Goal: Information Seeking & Learning: Learn about a topic

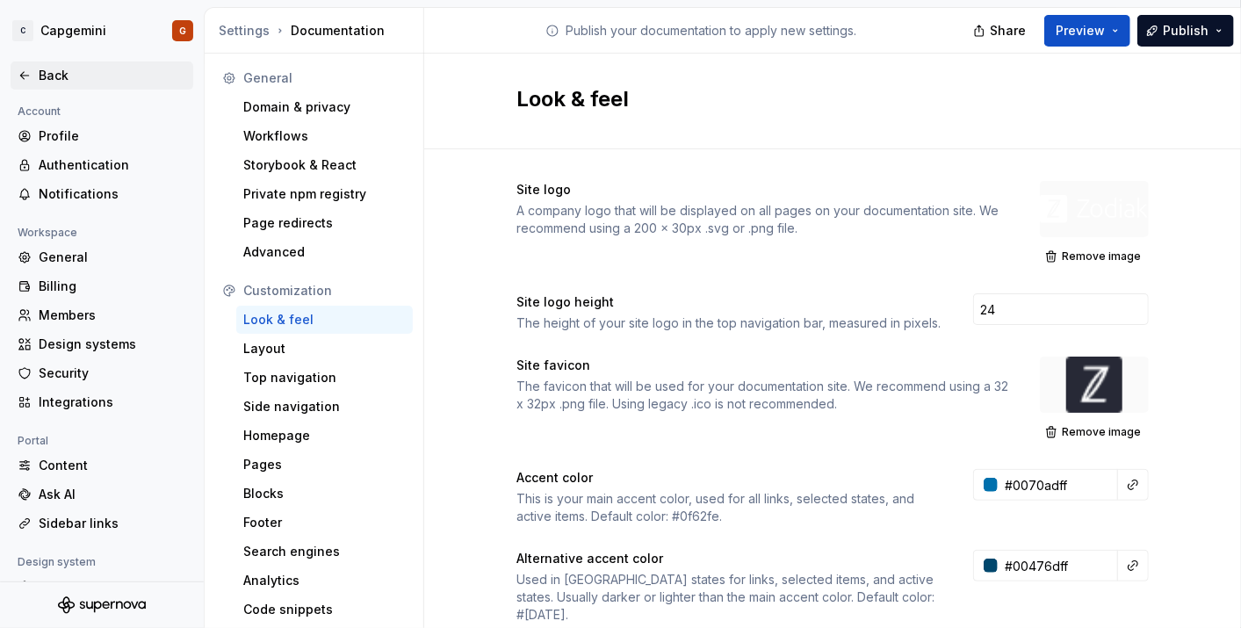
click at [68, 82] on div "Back" at bounding box center [113, 76] width 148 height 18
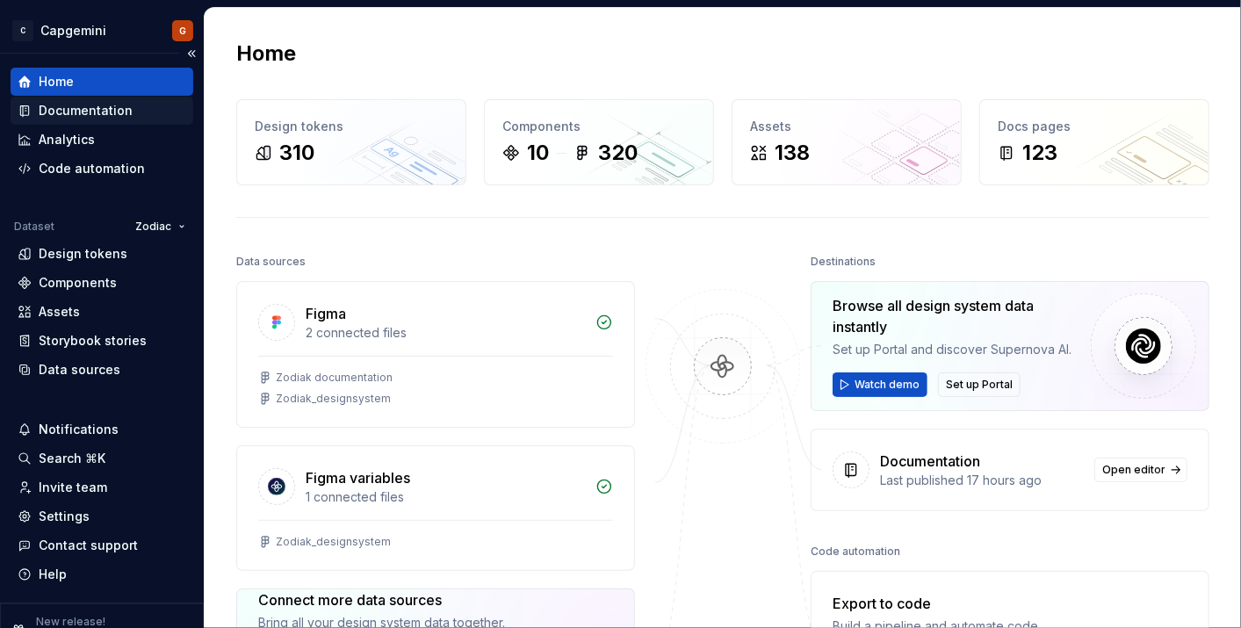
click at [160, 102] on div "Documentation" at bounding box center [102, 111] width 169 height 18
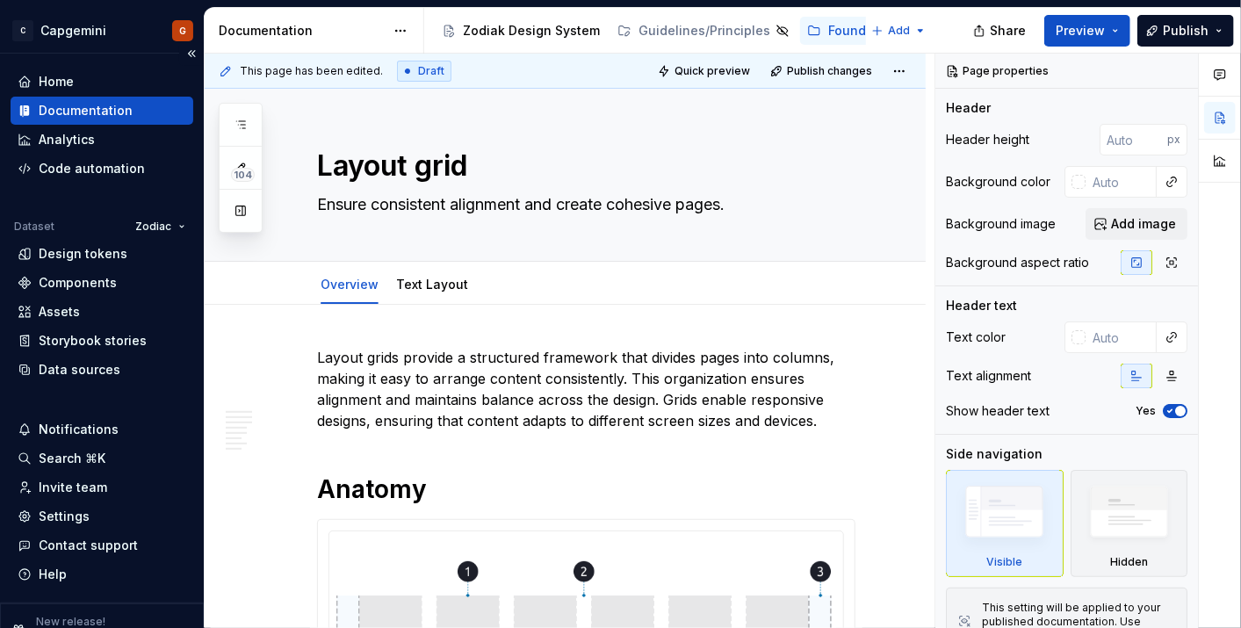
type textarea "*"
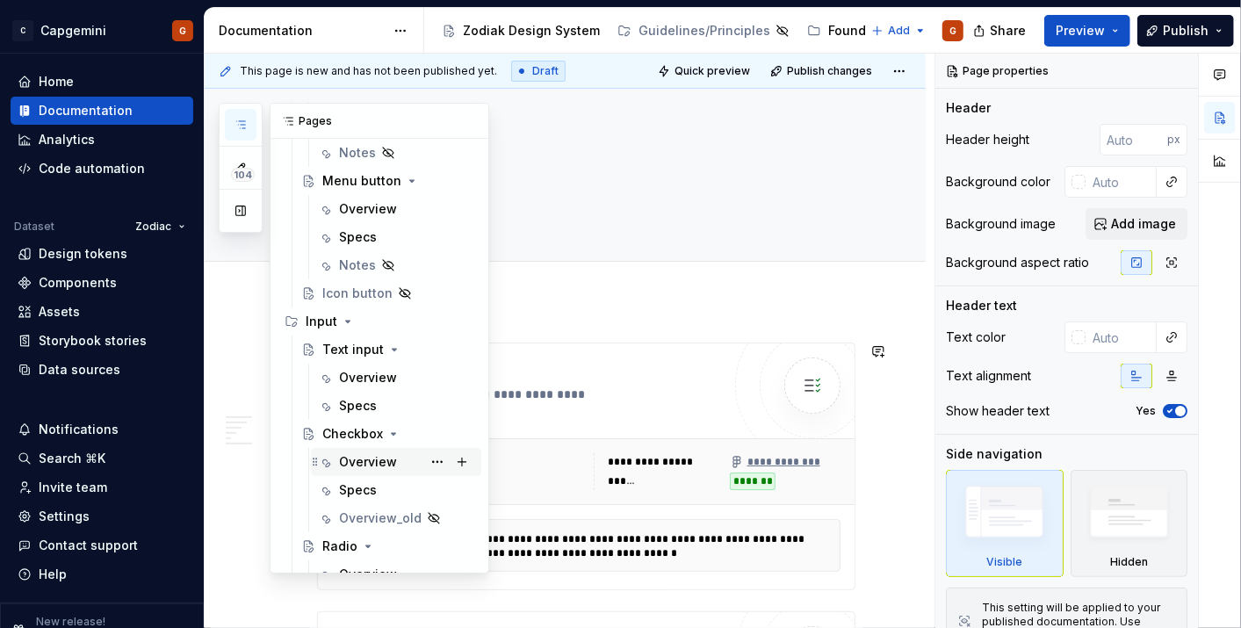
scroll to position [185, 0]
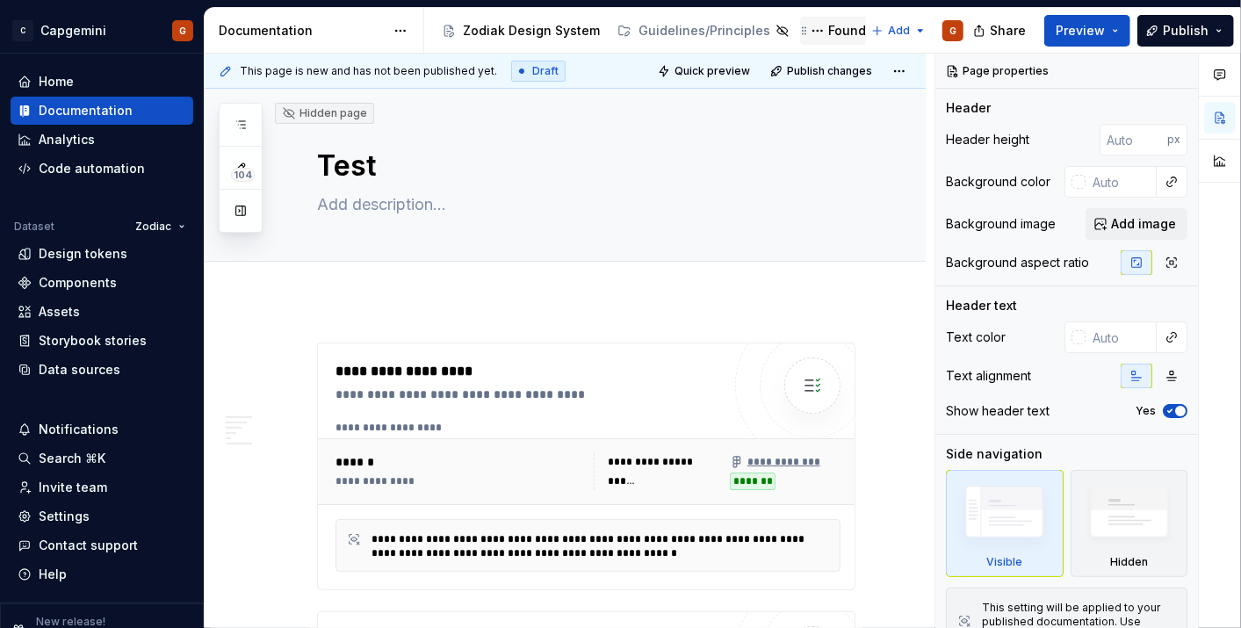
click at [843, 32] on div "Foundations" at bounding box center [866, 31] width 76 height 18
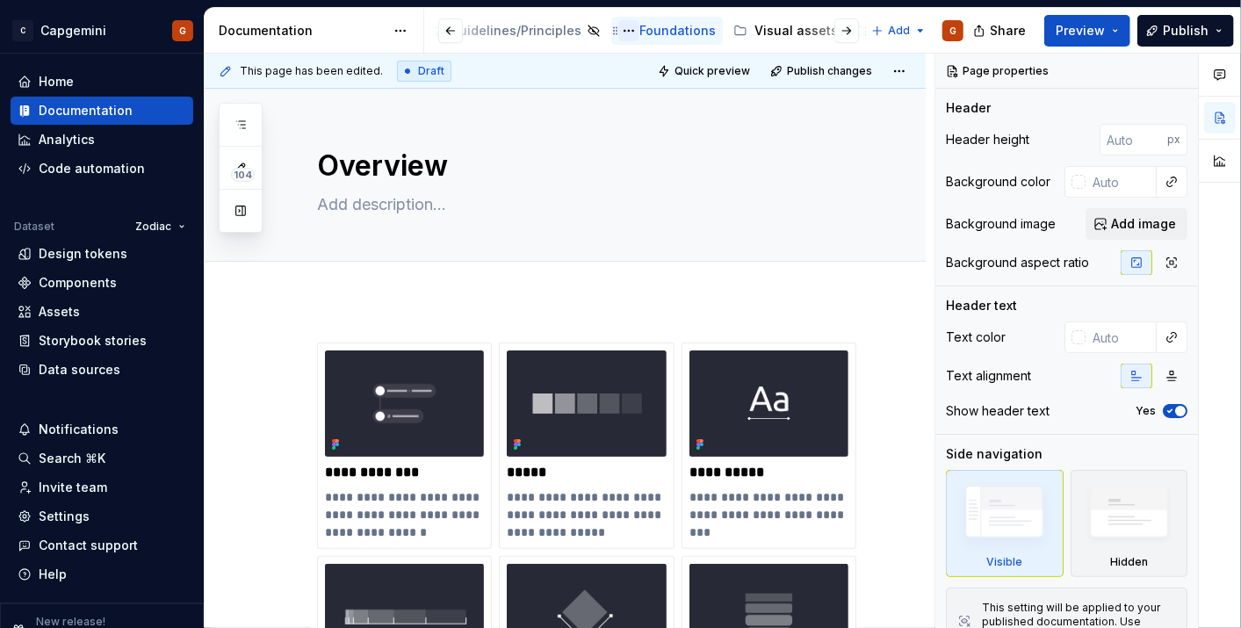
scroll to position [0, 191]
click at [752, 23] on div "Visual assets" at bounding box center [793, 31] width 83 height 18
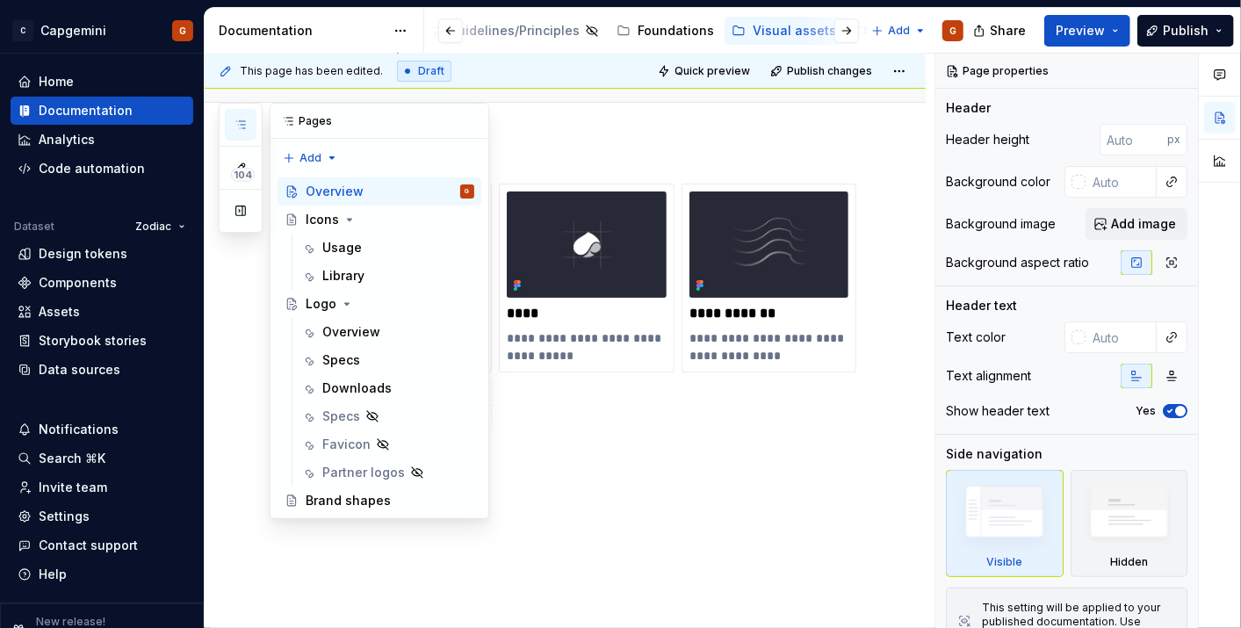
click at [243, 121] on icon "button" at bounding box center [240, 124] width 9 height 7
click at [377, 250] on div "Usage" at bounding box center [398, 247] width 152 height 25
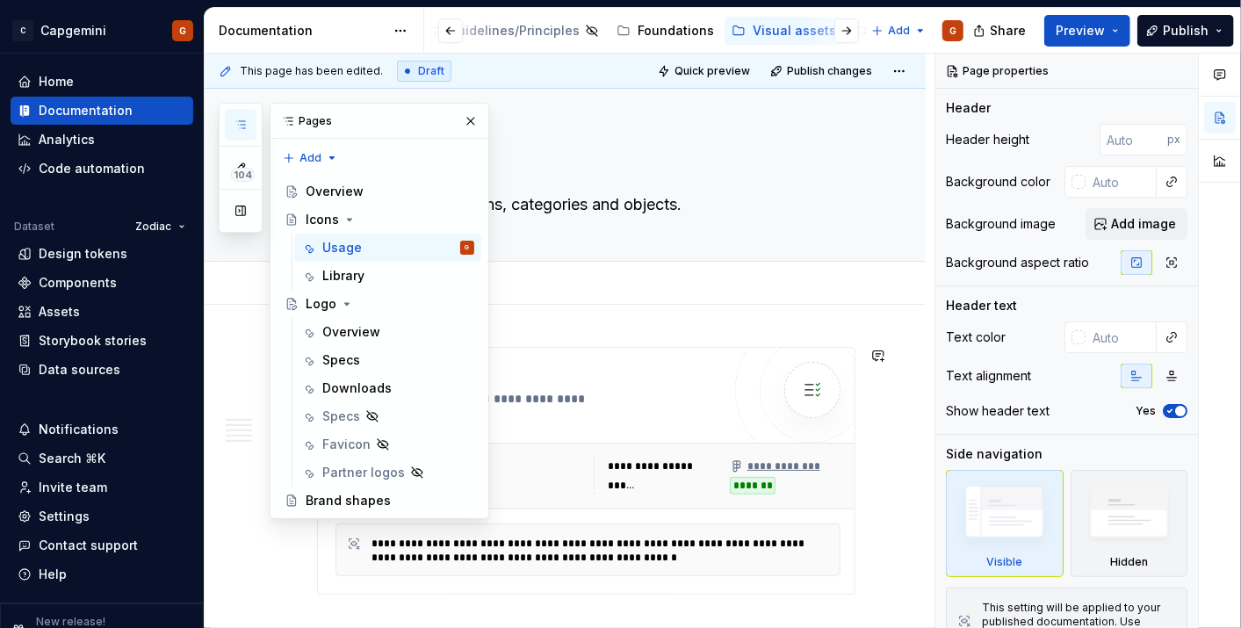
scroll to position [202, 0]
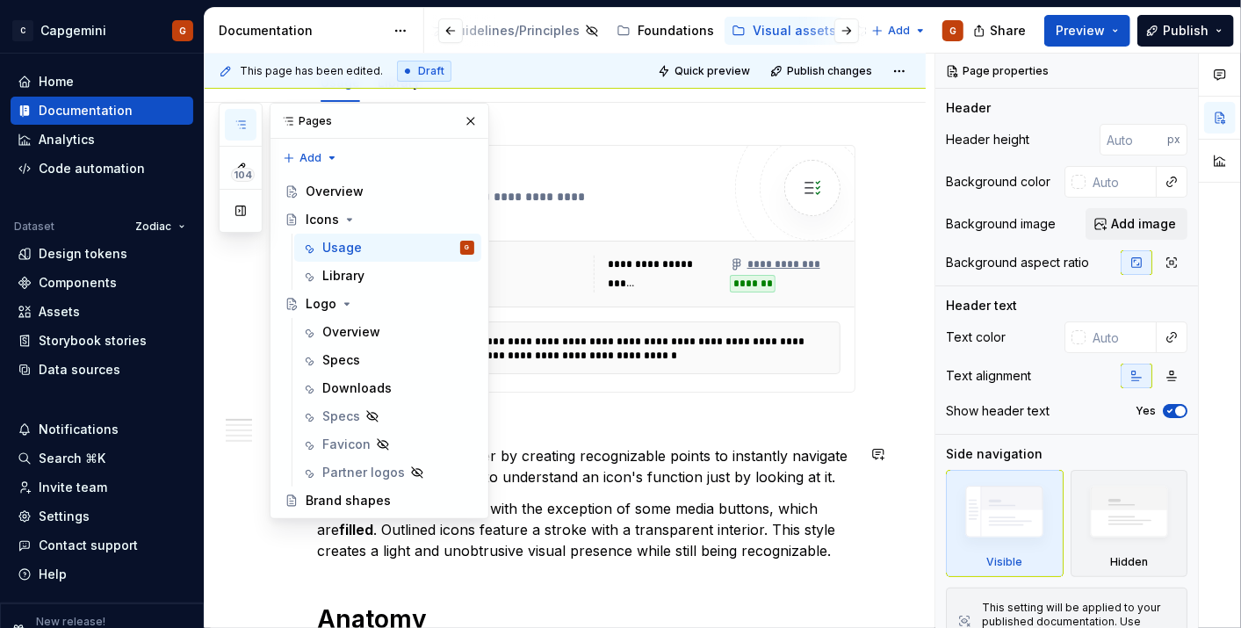
click at [640, 473] on p "Icons should help the user by creating recognizable points to instantly navigat…" at bounding box center [586, 466] width 538 height 42
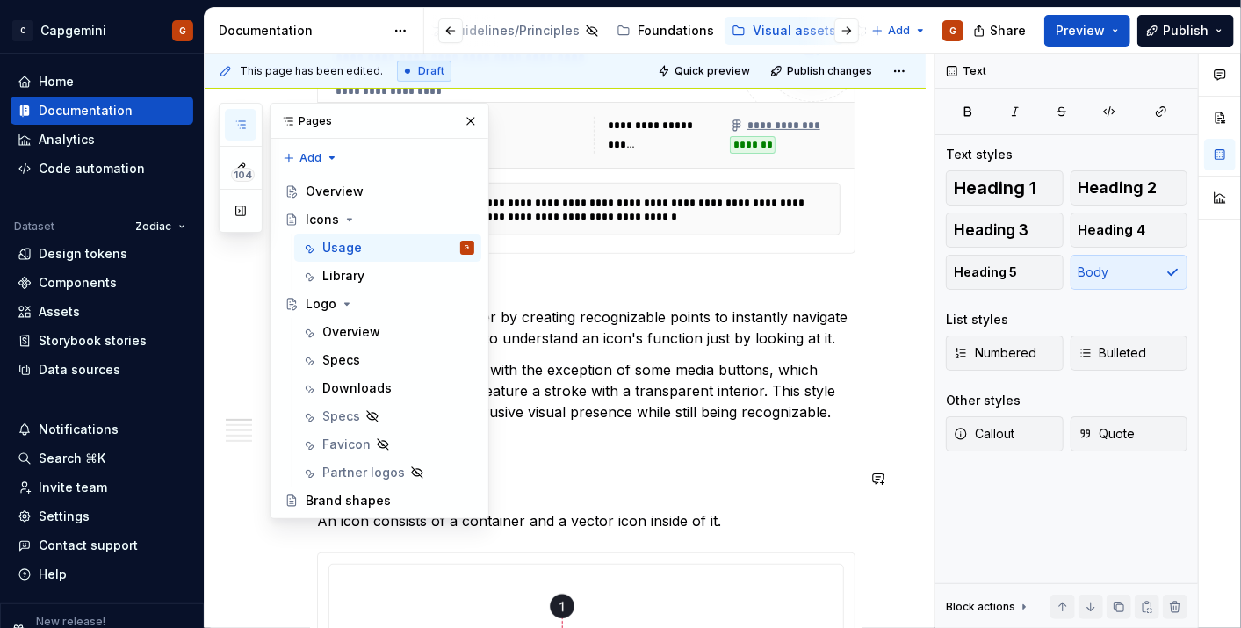
scroll to position [368, 0]
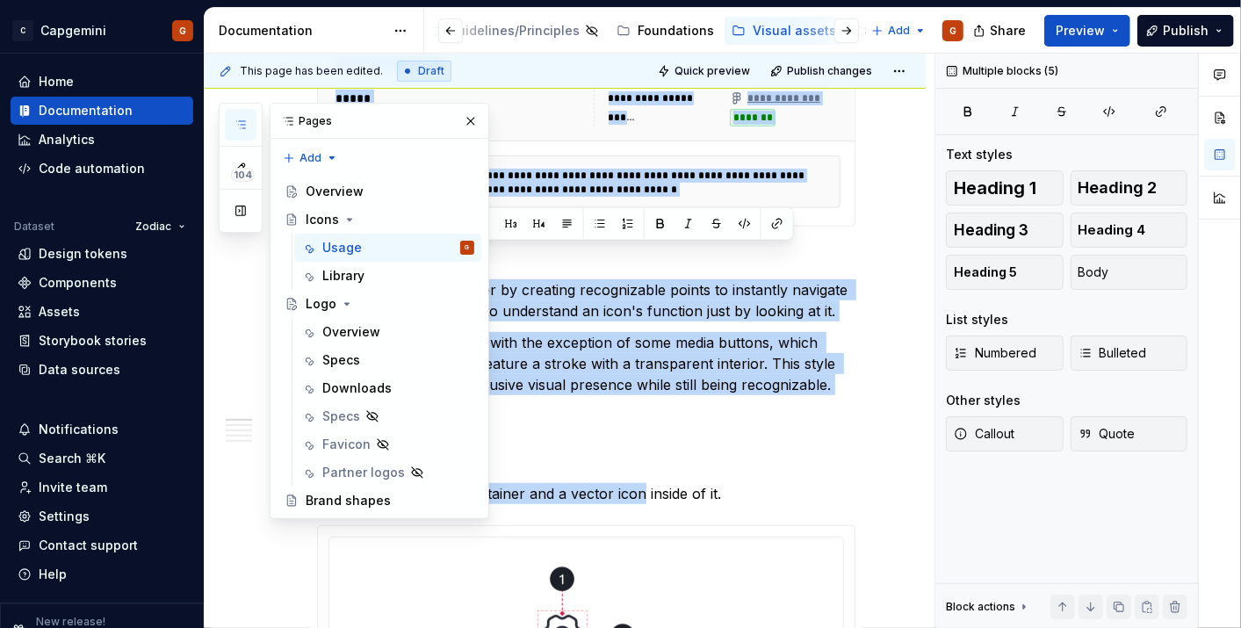
drag, startPoint x: 639, startPoint y: 473, endPoint x: 546, endPoint y: 146, distance: 340.5
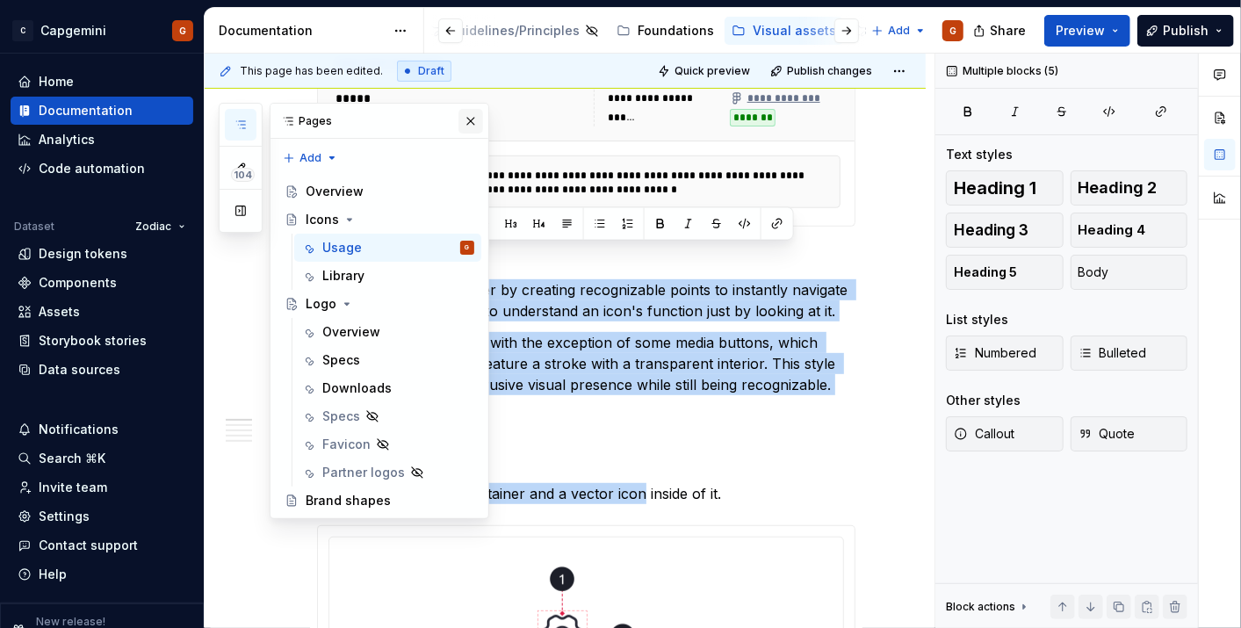
click at [471, 124] on button "button" at bounding box center [470, 121] width 25 height 25
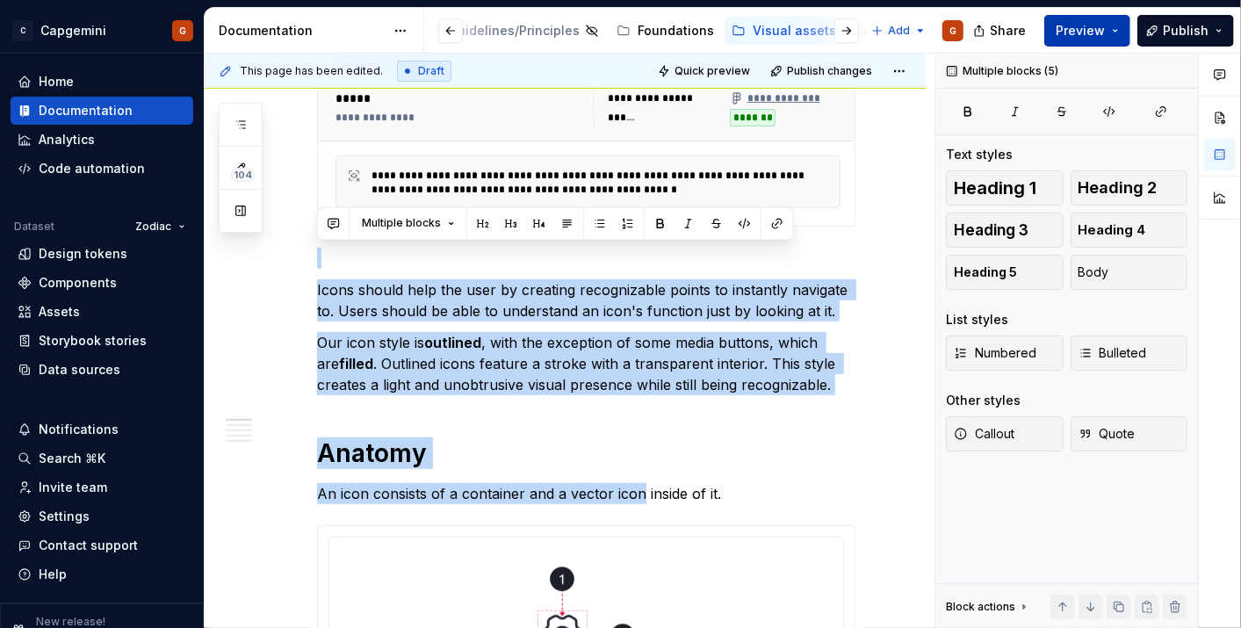
click at [1105, 32] on span "Preview" at bounding box center [1079, 31] width 49 height 18
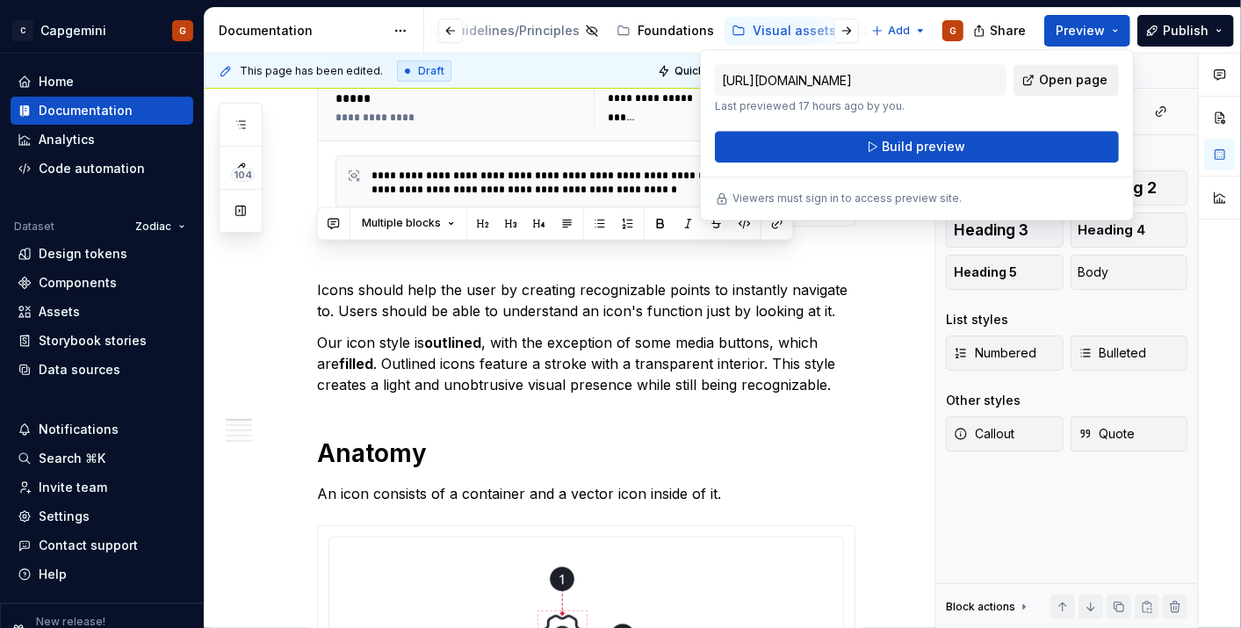
drag, startPoint x: 1105, startPoint y: 32, endPoint x: 1062, endPoint y: 77, distance: 62.1
click at [1062, 77] on span "Open page" at bounding box center [1073, 80] width 68 height 18
type textarea "*"
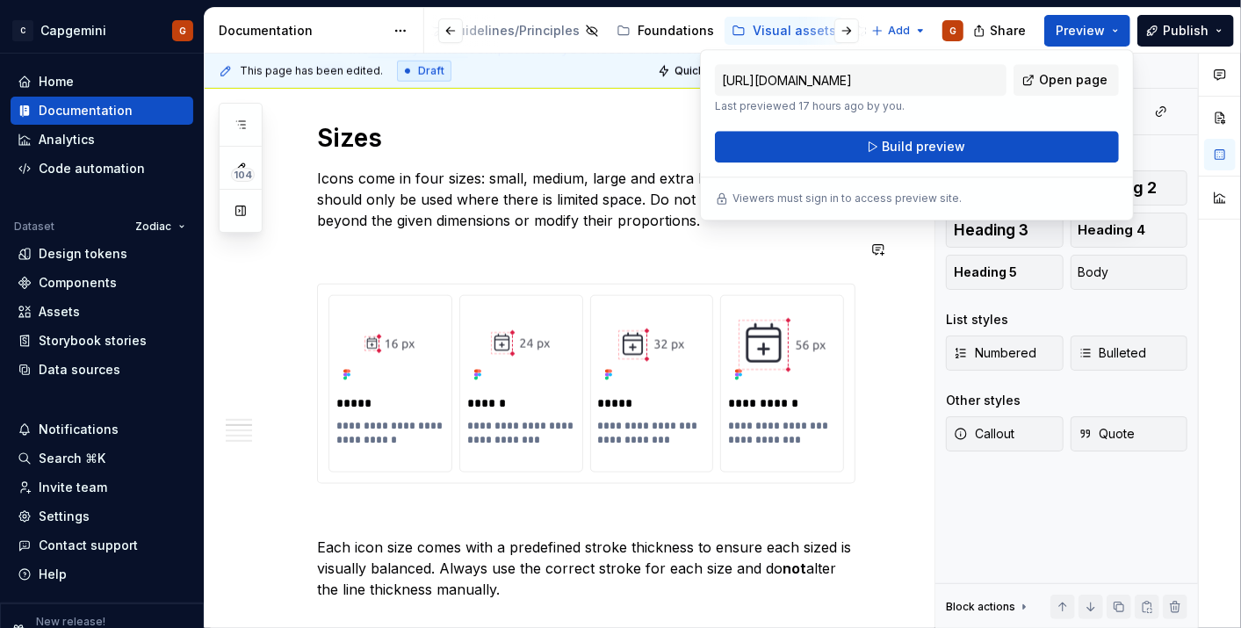
scroll to position [1129, 0]
click at [659, 417] on p "**********" at bounding box center [652, 431] width 108 height 28
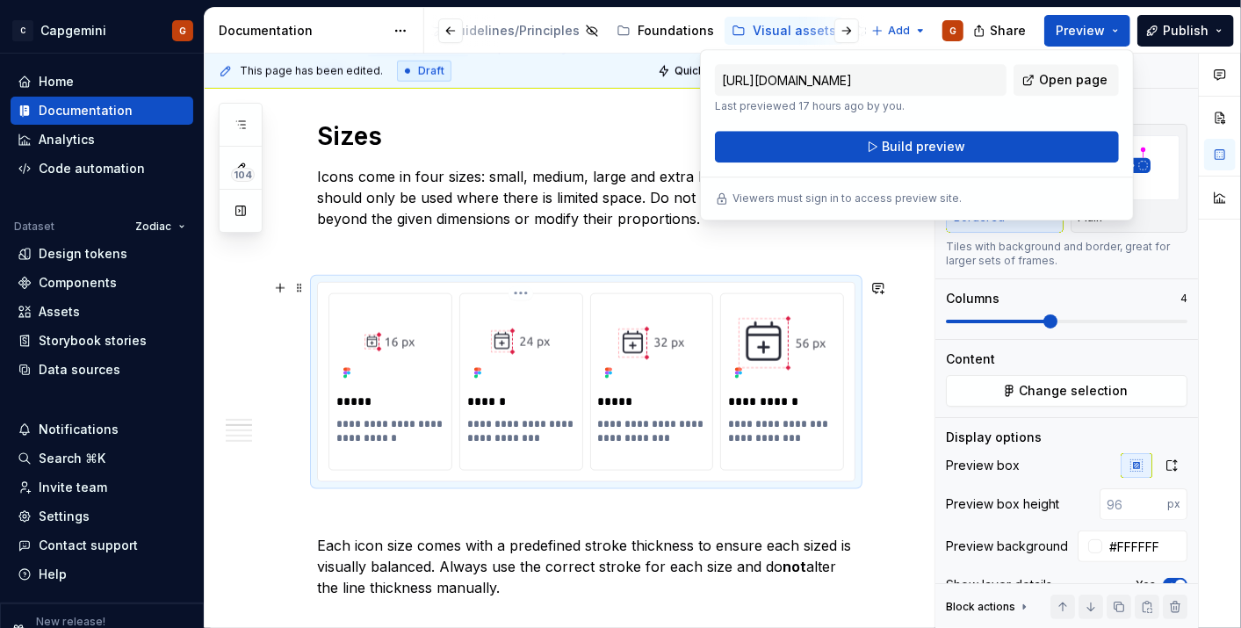
click at [543, 417] on p "**********" at bounding box center [521, 438] width 108 height 42
click at [510, 434] on p "**********" at bounding box center [521, 438] width 108 height 42
click at [788, 420] on p "**********" at bounding box center [782, 431] width 108 height 28
type textarea "*"
